Goal: Navigation & Orientation: Find specific page/section

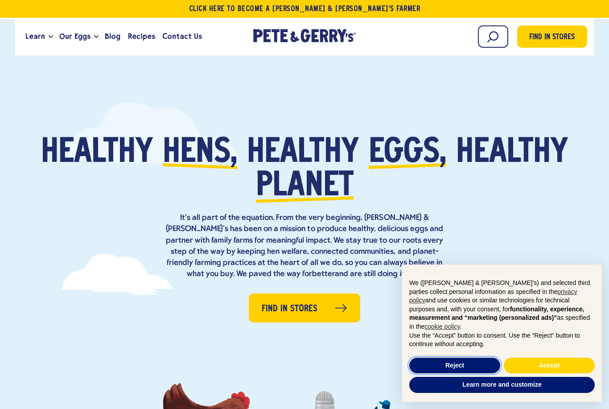
click at [473, 368] on button "Reject" at bounding box center [454, 365] width 91 height 16
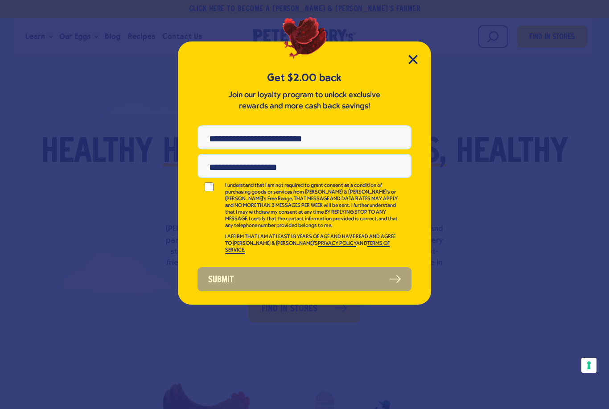
click at [410, 52] on div "Get $2.00 back Join our loyalty program to unlock exclusive rewards and more ca…" at bounding box center [304, 172] width 253 height 263
click at [411, 63] on icon "Close Modal" at bounding box center [412, 59] width 9 height 9
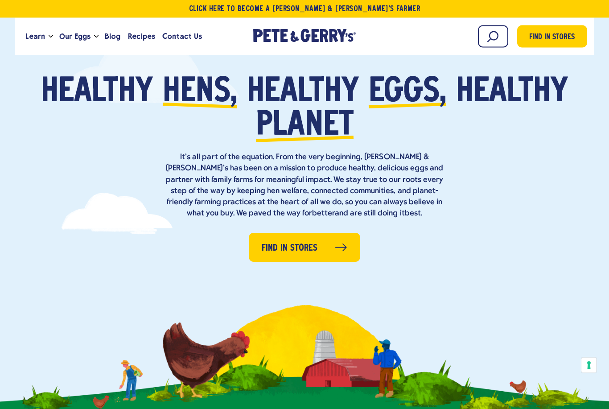
scroll to position [3, 0]
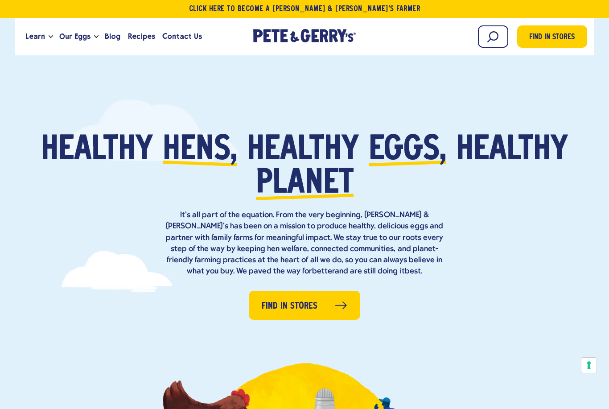
click at [323, 304] on link "Find in Stores" at bounding box center [304, 305] width 111 height 29
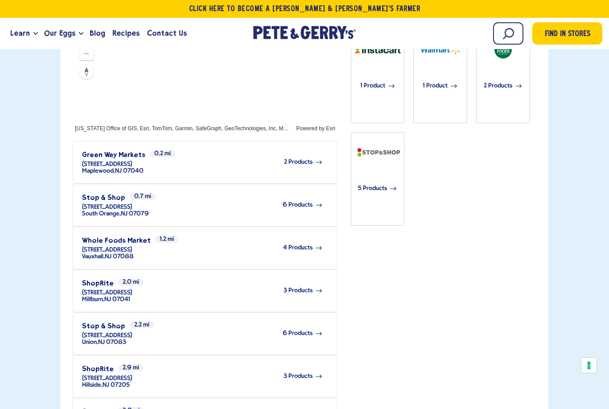
click at [106, 246] on span "[STREET_ADDRESS]" at bounding box center [107, 249] width 50 height 7
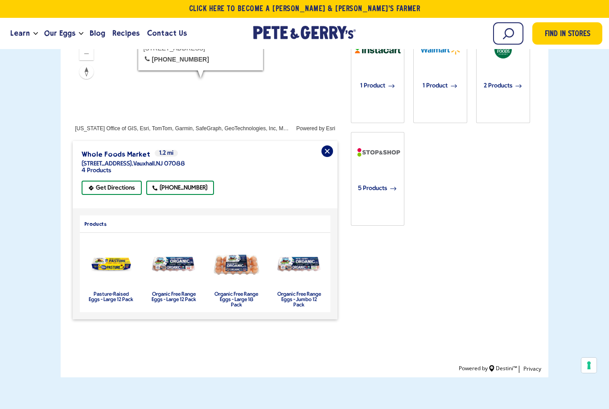
click at [98, 291] on label "Pasture-Raised Eggs - Large 12 Pack" at bounding box center [111, 296] width 45 height 11
click at [114, 237] on div "product" at bounding box center [111, 264] width 54 height 54
click at [106, 251] on img "product" at bounding box center [111, 264] width 47 height 27
click at [105, 251] on img "product" at bounding box center [111, 264] width 47 height 27
click at [103, 251] on img "product" at bounding box center [111, 264] width 47 height 27
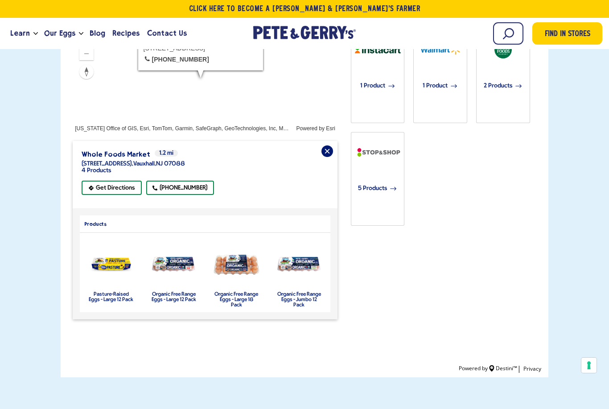
click at [379, 179] on span "5 Products" at bounding box center [372, 189] width 29 height 20
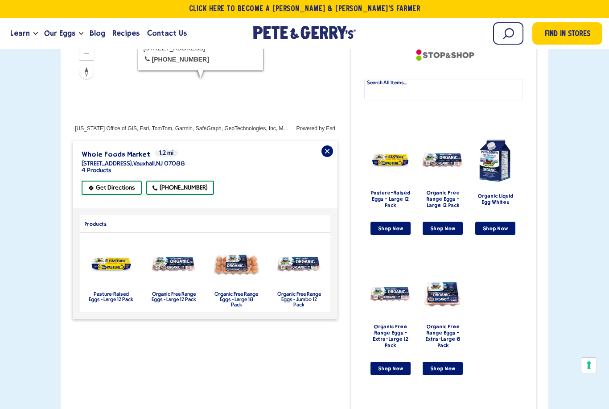
click at [112, 237] on div "product" at bounding box center [111, 264] width 54 height 54
